Goal: Information Seeking & Learning: Learn about a topic

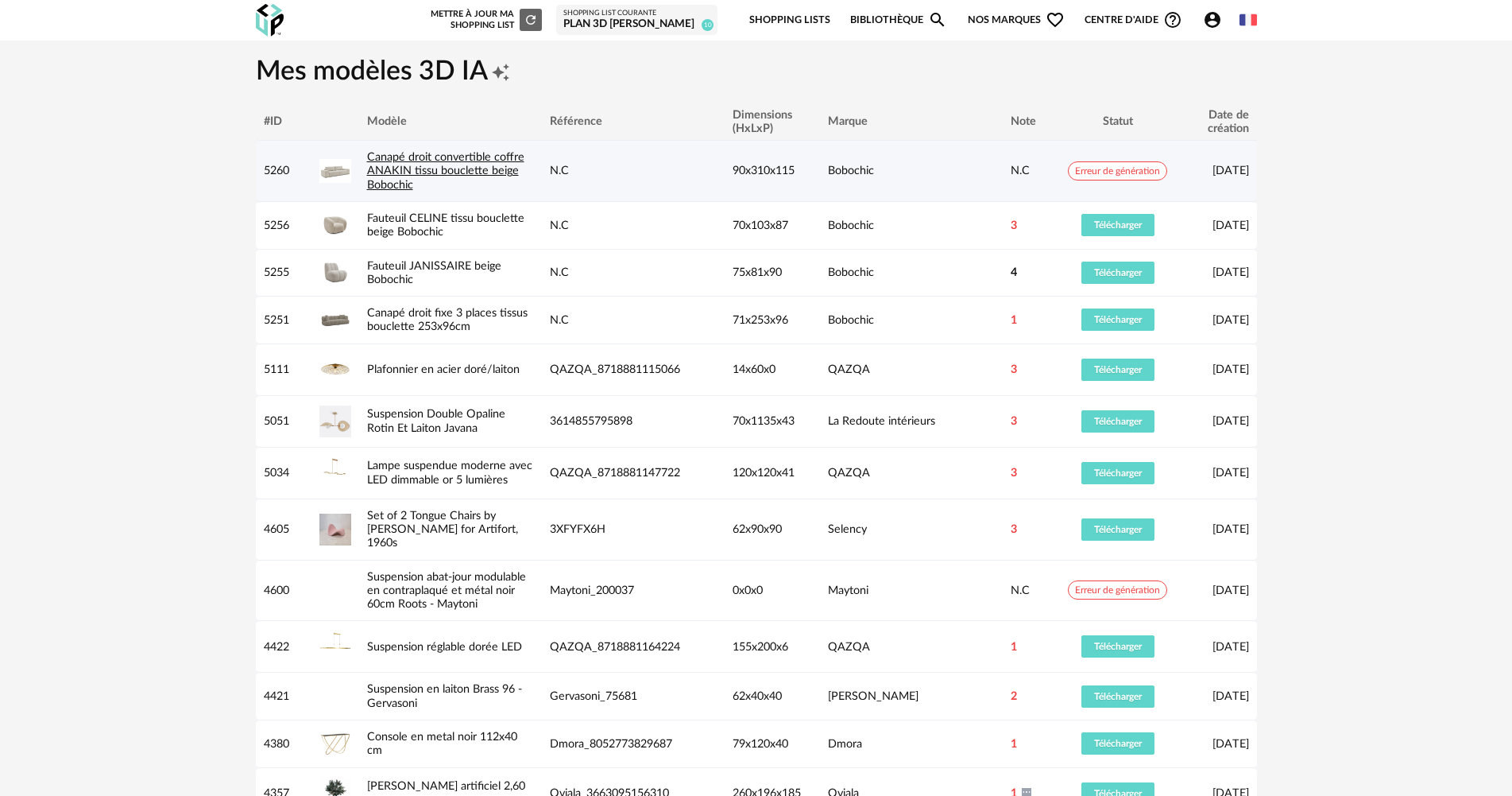
click at [407, 182] on link "Canapé droit convertible coffre ANAKIN tissu bouclette beige Bobochic" at bounding box center [445, 171] width 157 height 40
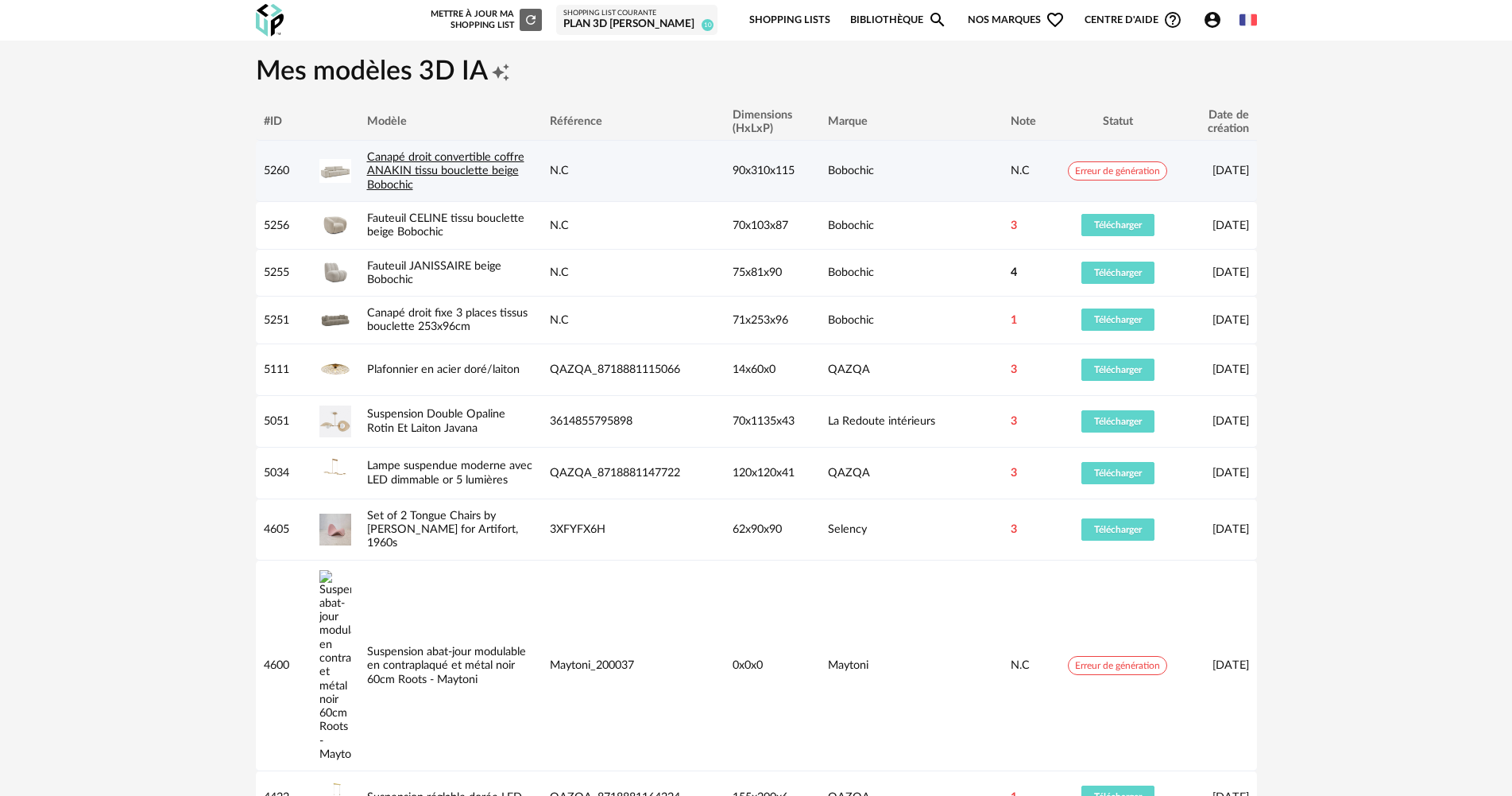
click at [420, 168] on link "Canapé droit convertible coffre ANAKIN tissu bouclette beige Bobochic" at bounding box center [445, 171] width 157 height 40
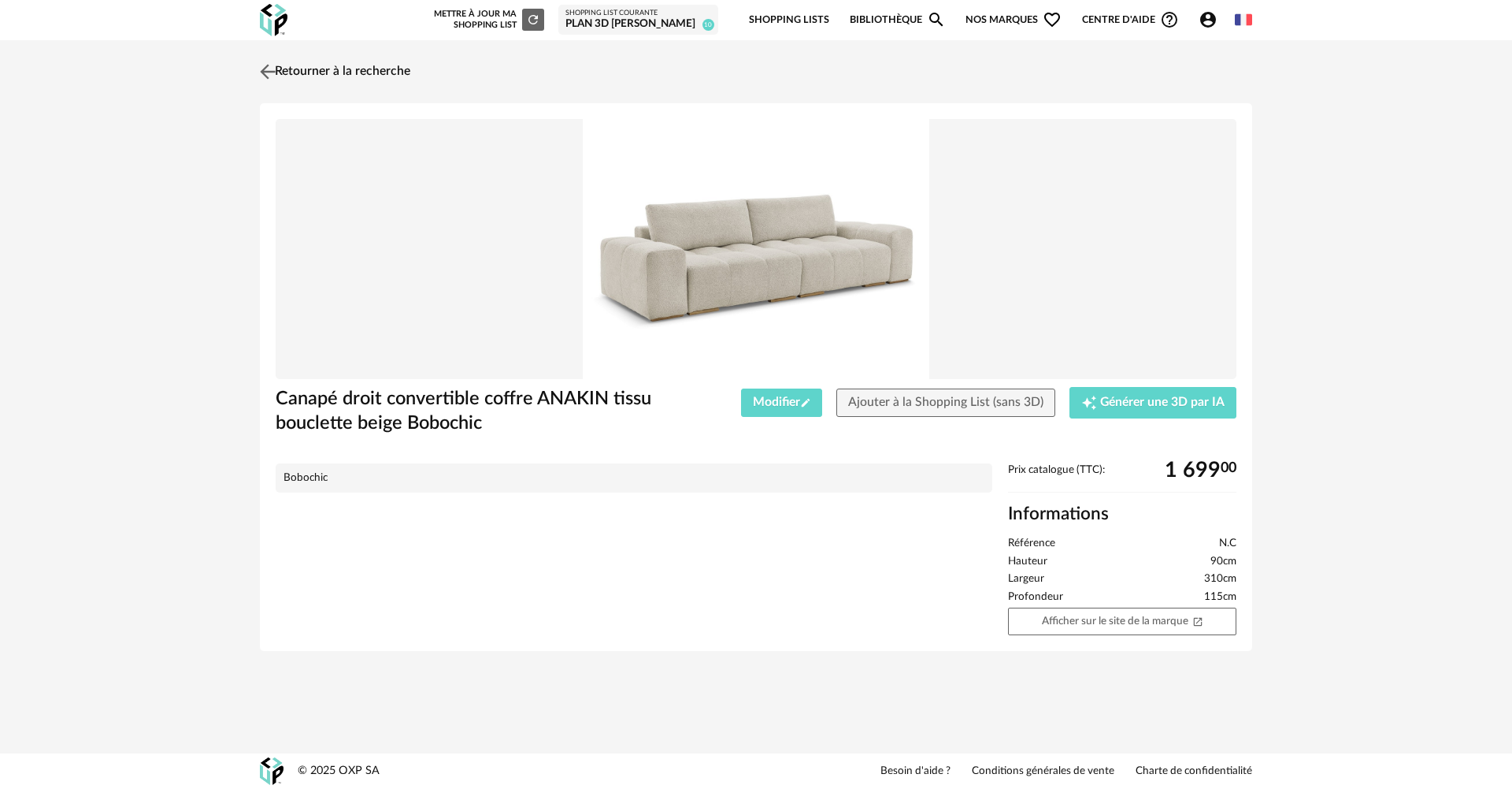
click at [345, 71] on link "Retourner à la recherche" at bounding box center [332, 71] width 154 height 34
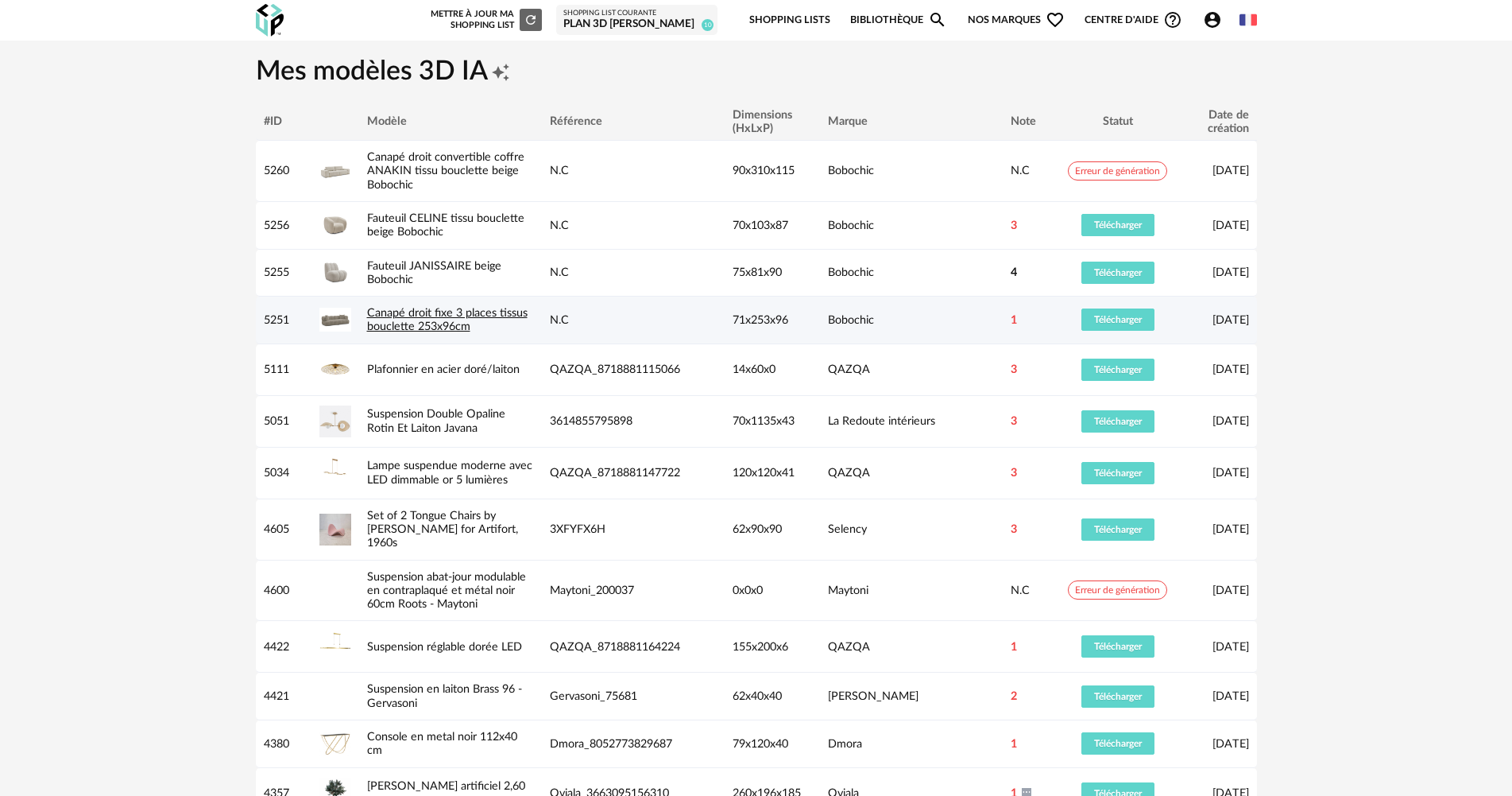
click at [396, 326] on link "Canapé droit fixe 3 places tissus bouclette 253x96cm" at bounding box center [447, 319] width 161 height 26
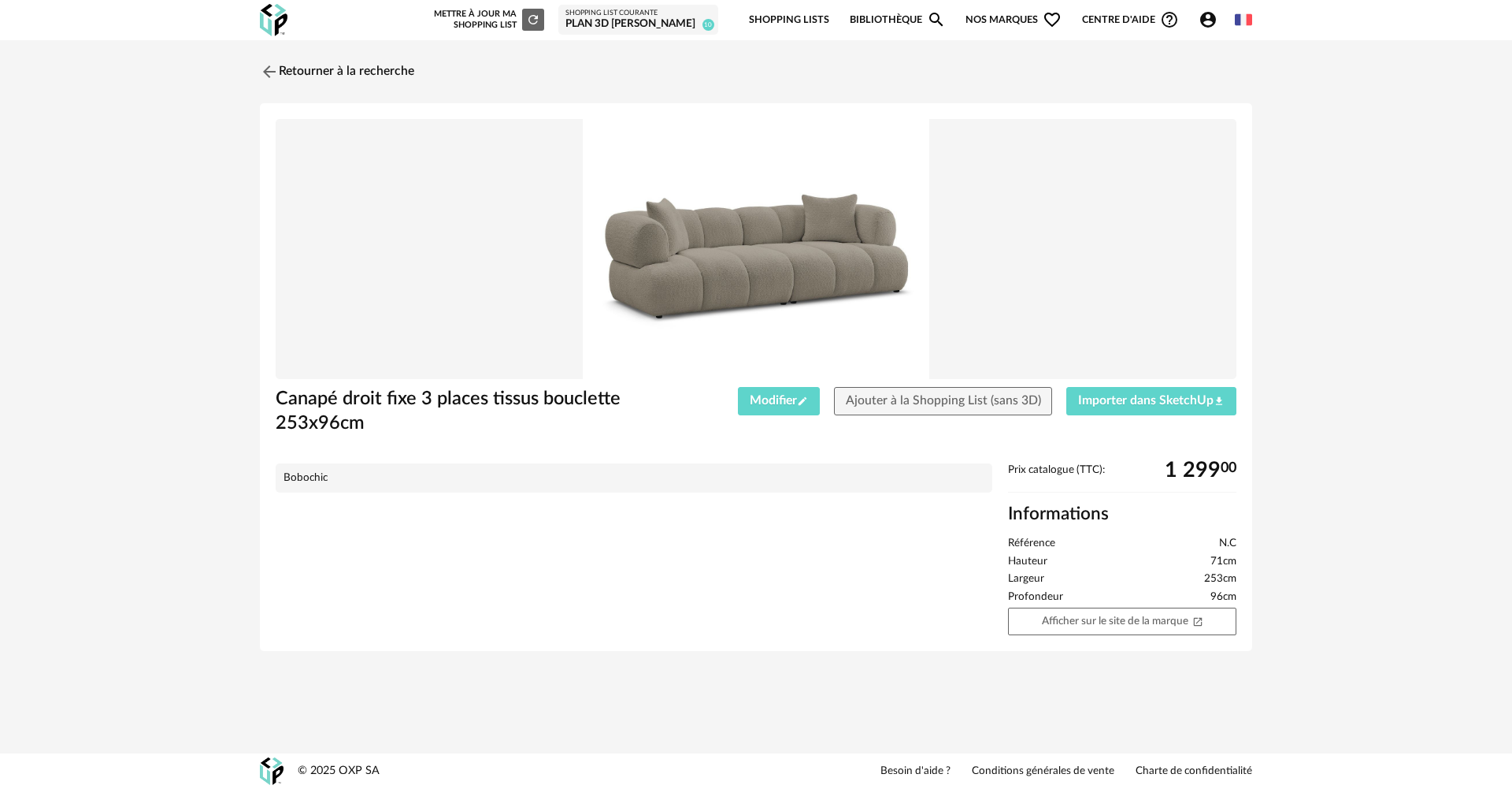
drag, startPoint x: 1086, startPoint y: 623, endPoint x: 759, endPoint y: 517, distance: 343.8
click at [1086, 623] on link "Afficher sur le site de la marque Open In New icon" at bounding box center [1122, 621] width 228 height 27
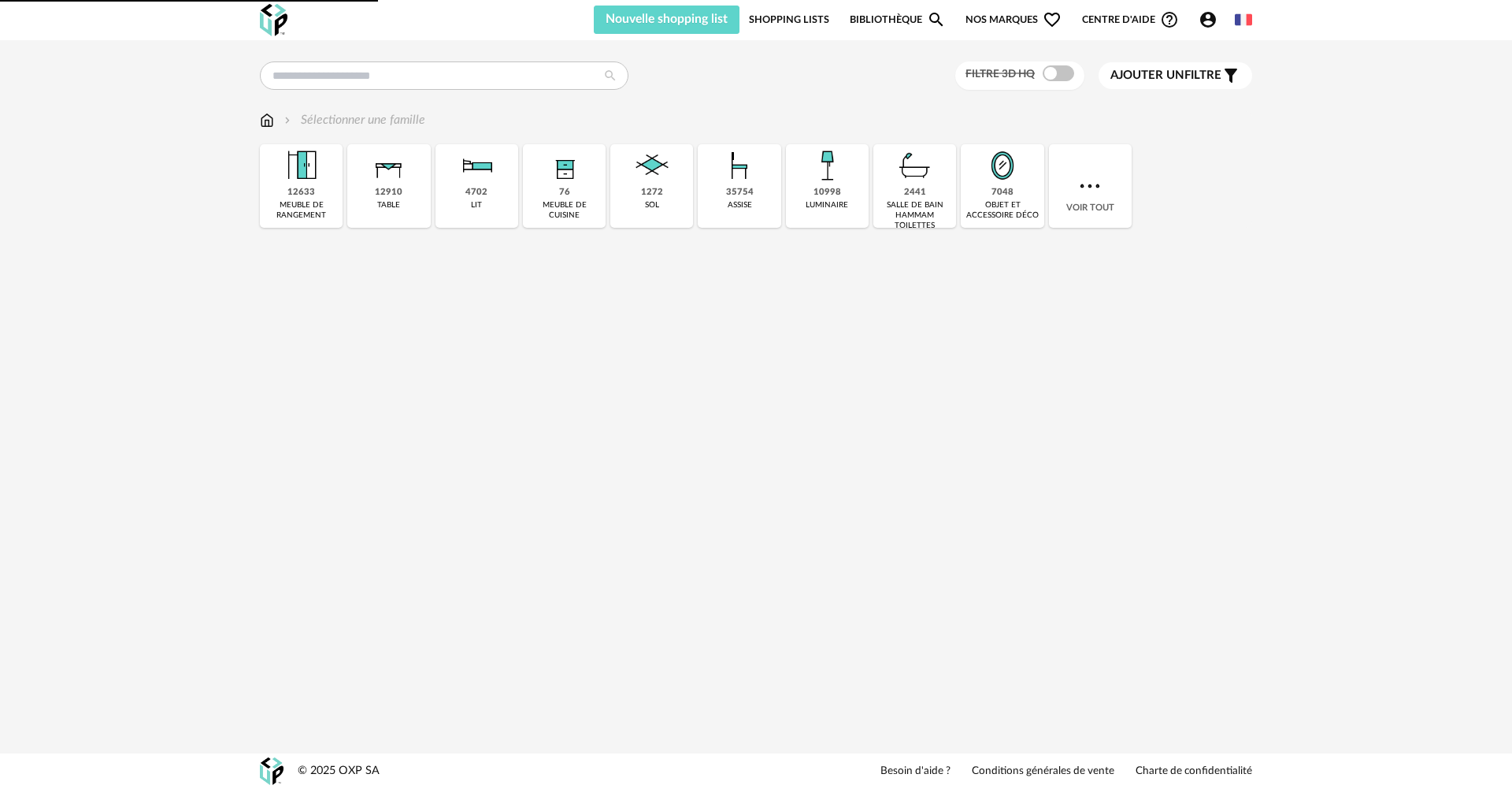
click at [1210, 21] on icon "Account Circle icon" at bounding box center [1207, 19] width 19 height 19
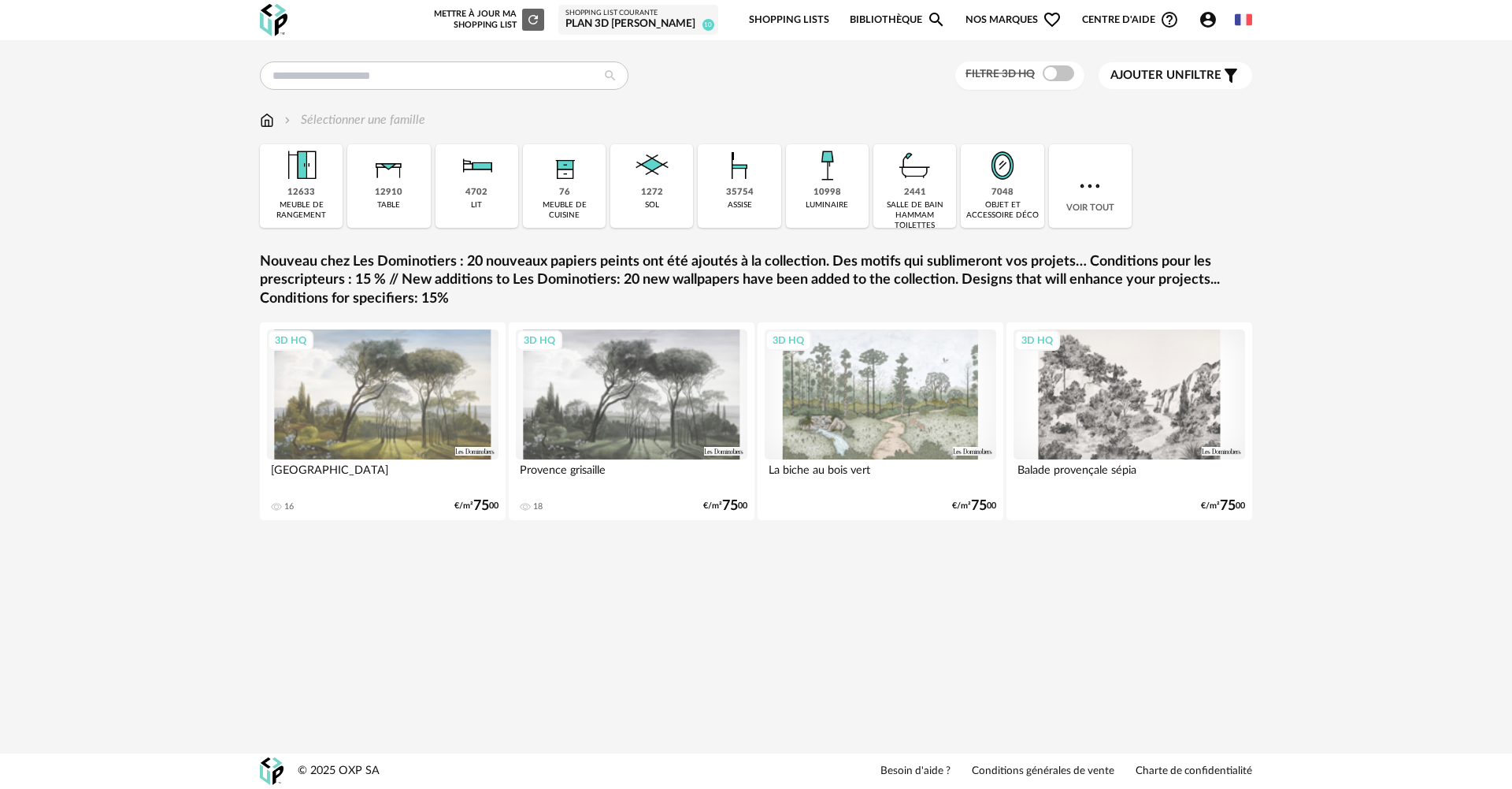
click at [1212, 22] on icon "Account Circle icon" at bounding box center [1208, 19] width 16 height 16
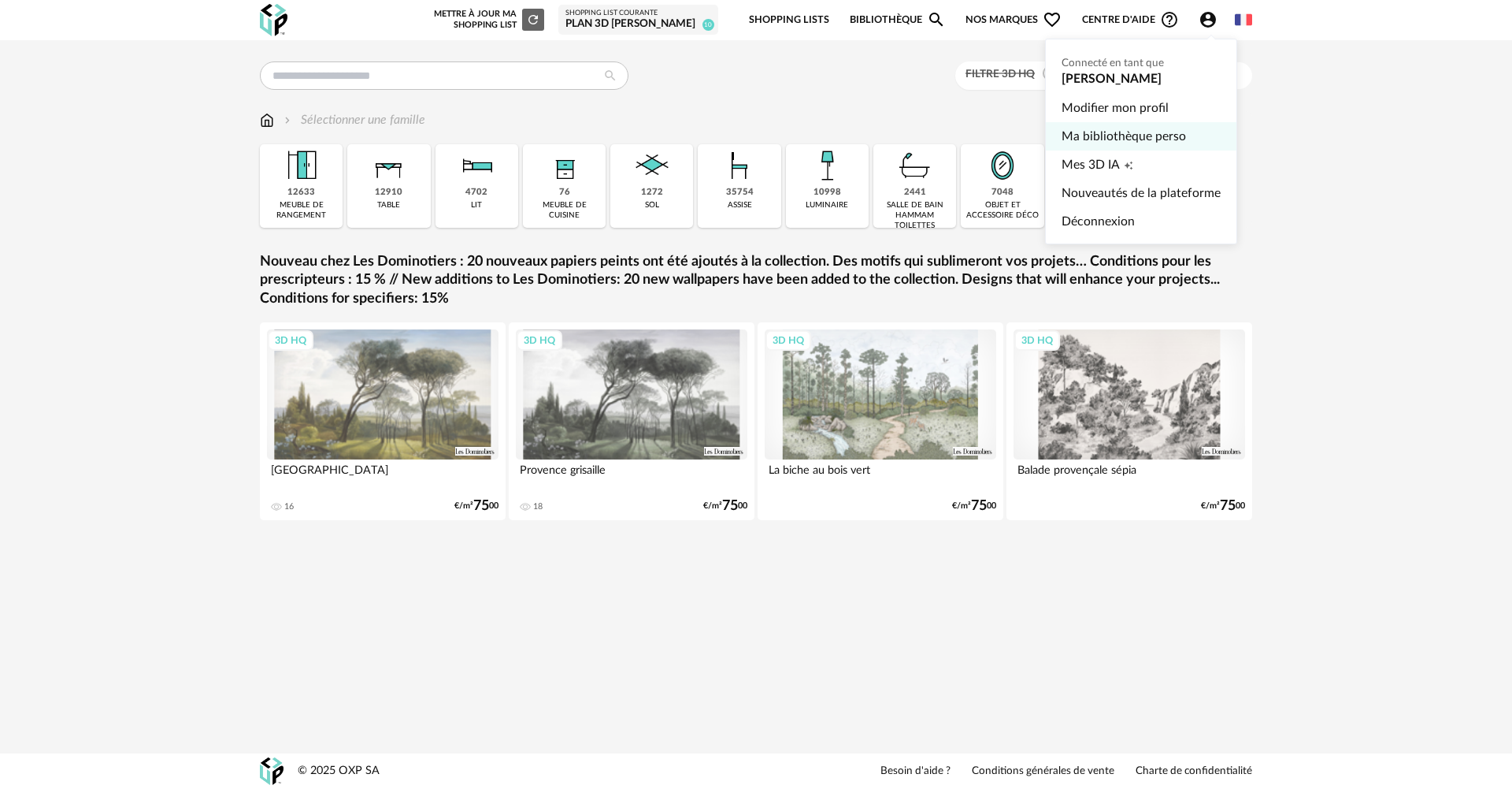
click at [1118, 126] on link "Ma bibliothèque perso" at bounding box center [1141, 137] width 159 height 28
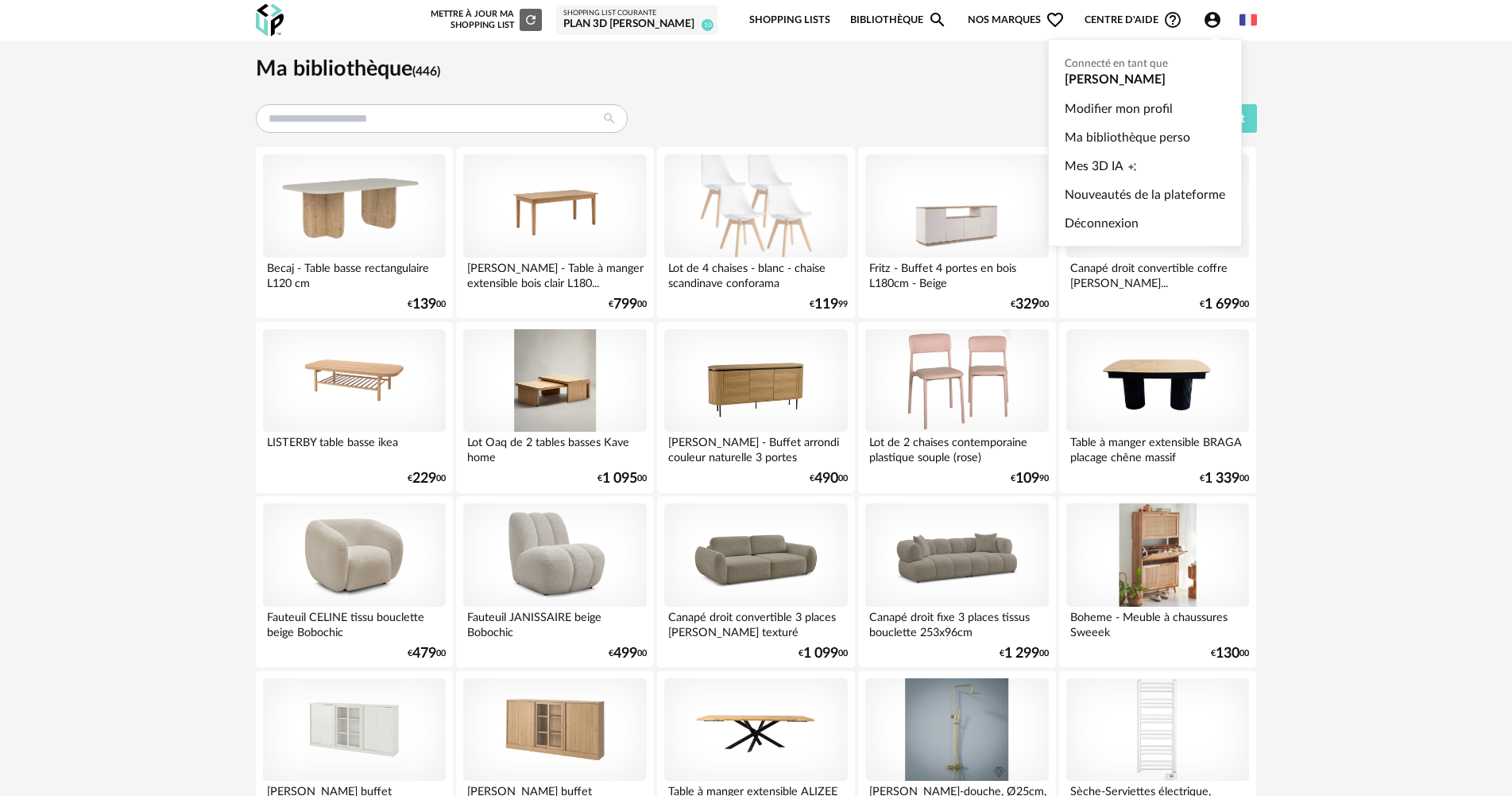
click at [1217, 13] on icon "Account Circle icon" at bounding box center [1212, 20] width 19 height 19
click at [1146, 164] on link "Mes 3D IA Creation icon" at bounding box center [1145, 166] width 161 height 28
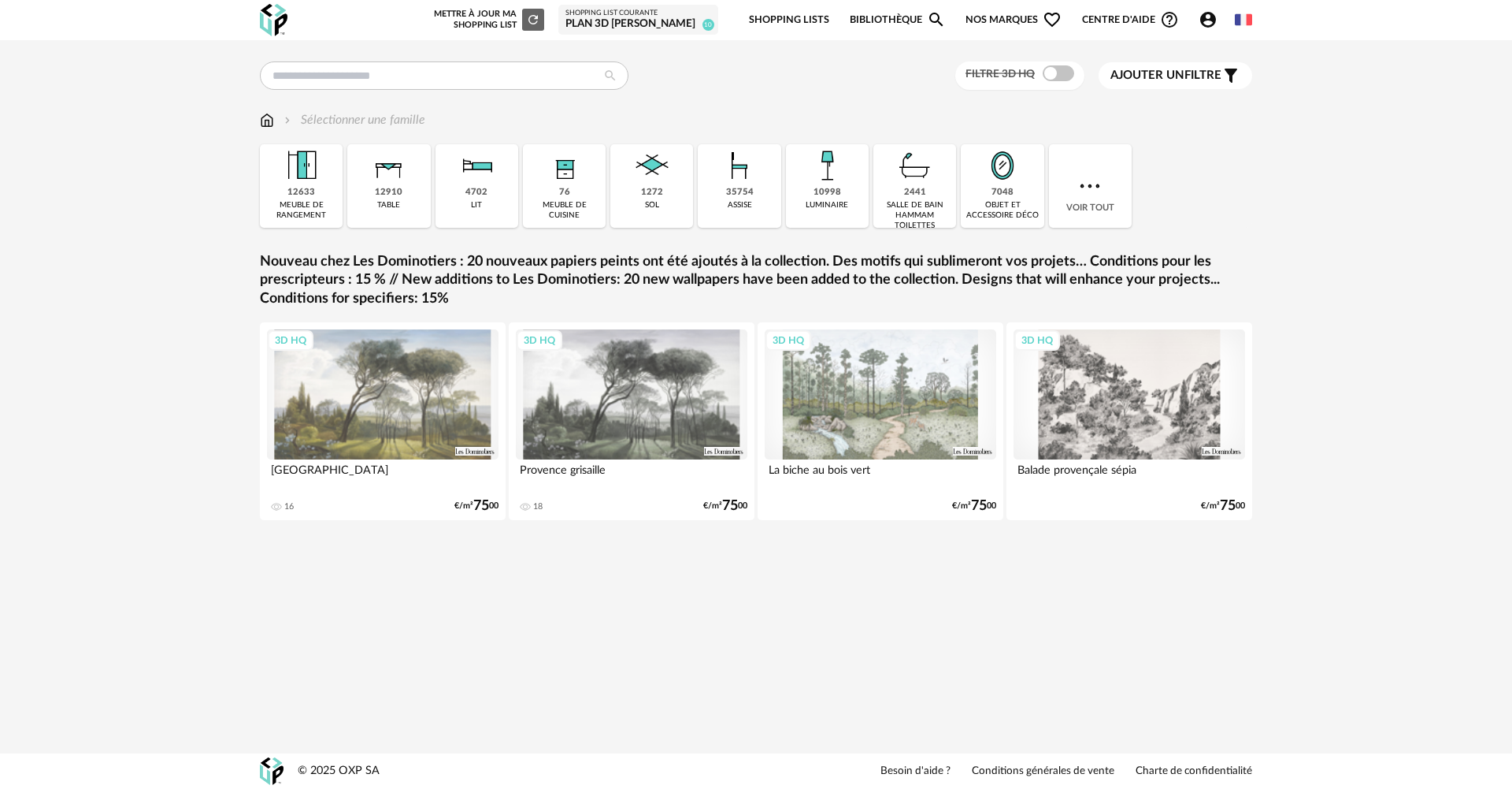
click at [1204, 19] on icon "Account Circle icon" at bounding box center [1208, 19] width 16 height 16
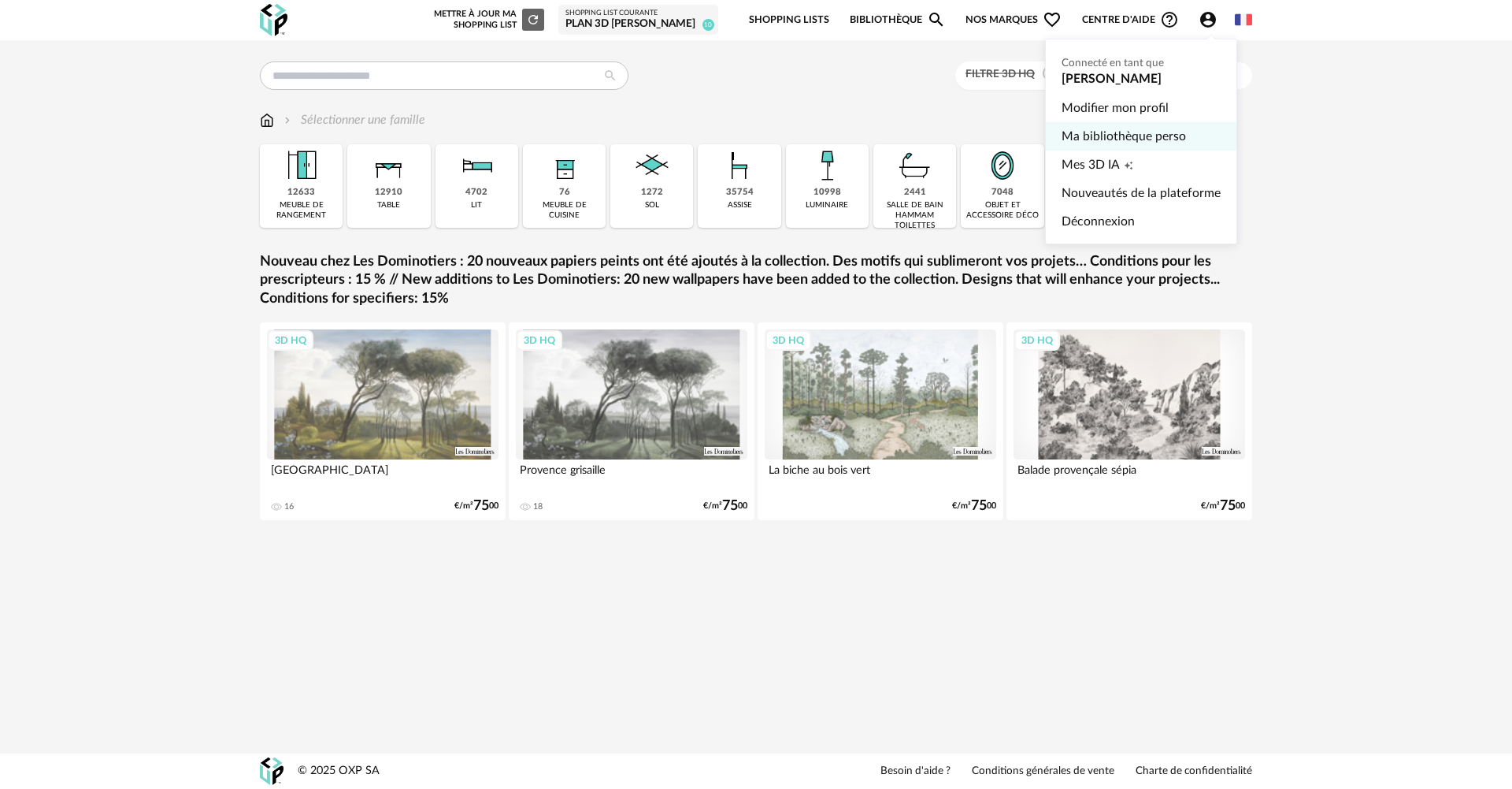
click at [1158, 130] on link "Ma bibliothèque perso" at bounding box center [1141, 137] width 159 height 28
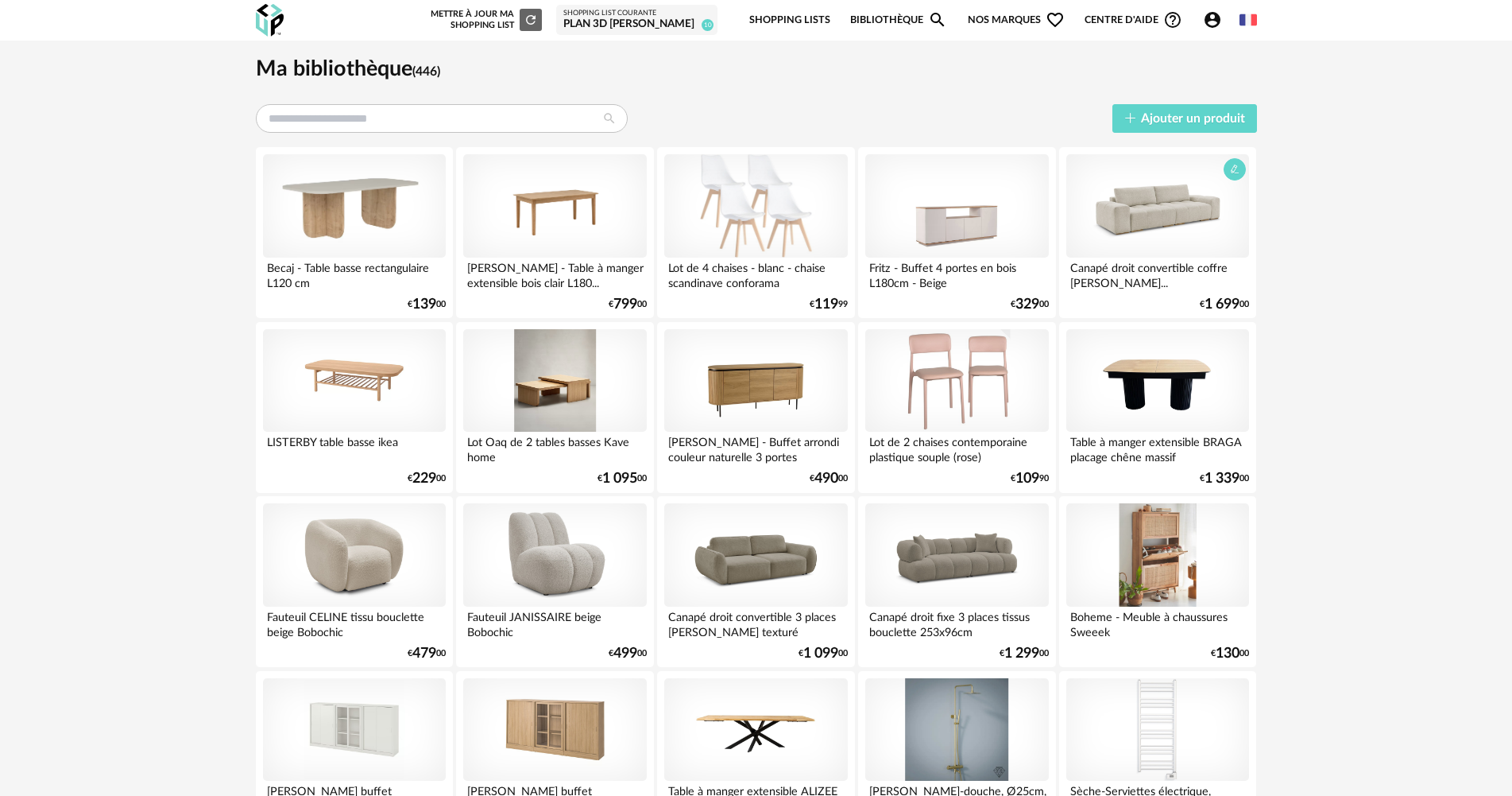
click at [1190, 245] on div at bounding box center [1158, 205] width 183 height 103
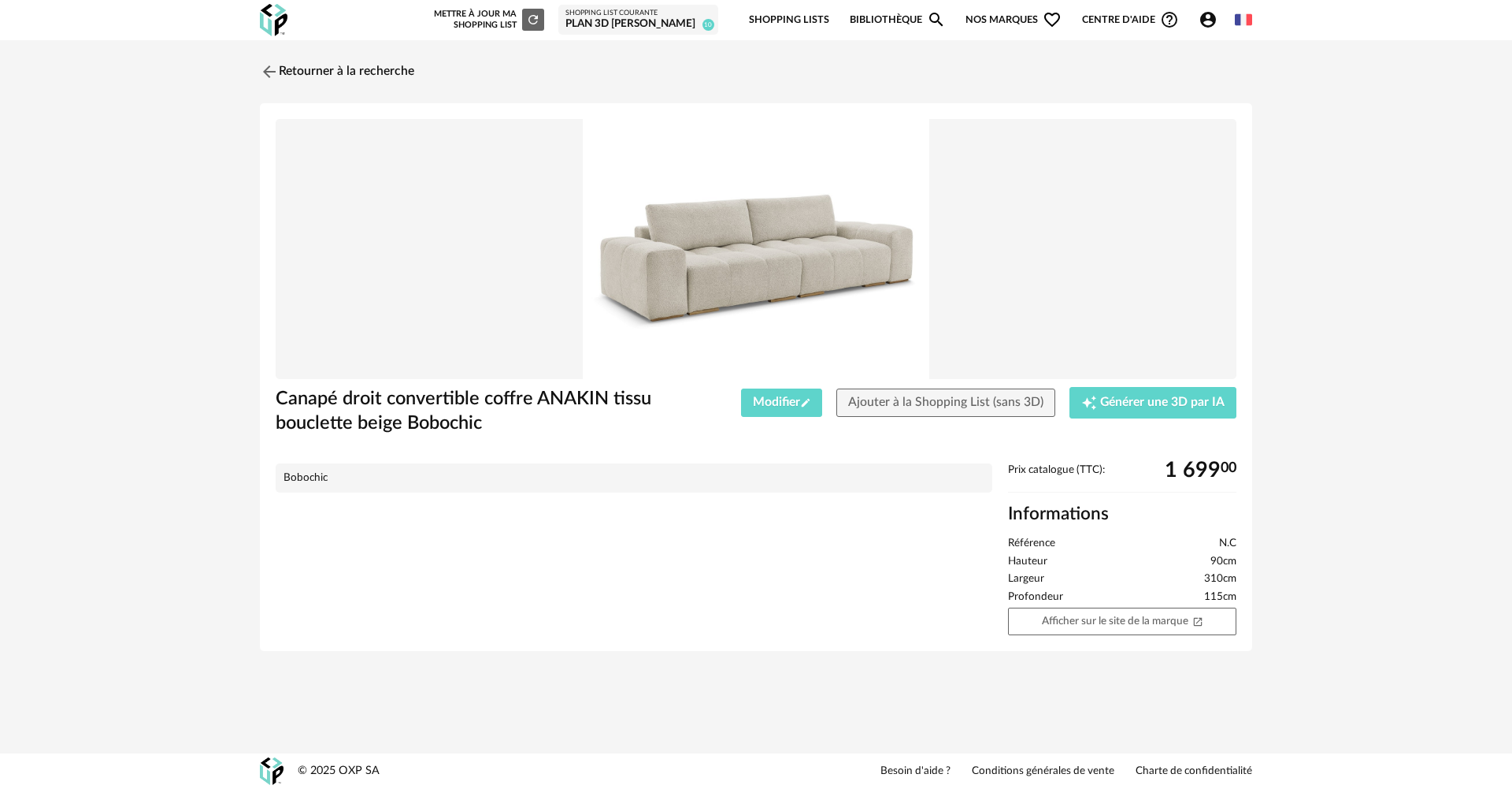
click at [1212, 27] on icon "Account Circle icon" at bounding box center [1207, 19] width 19 height 19
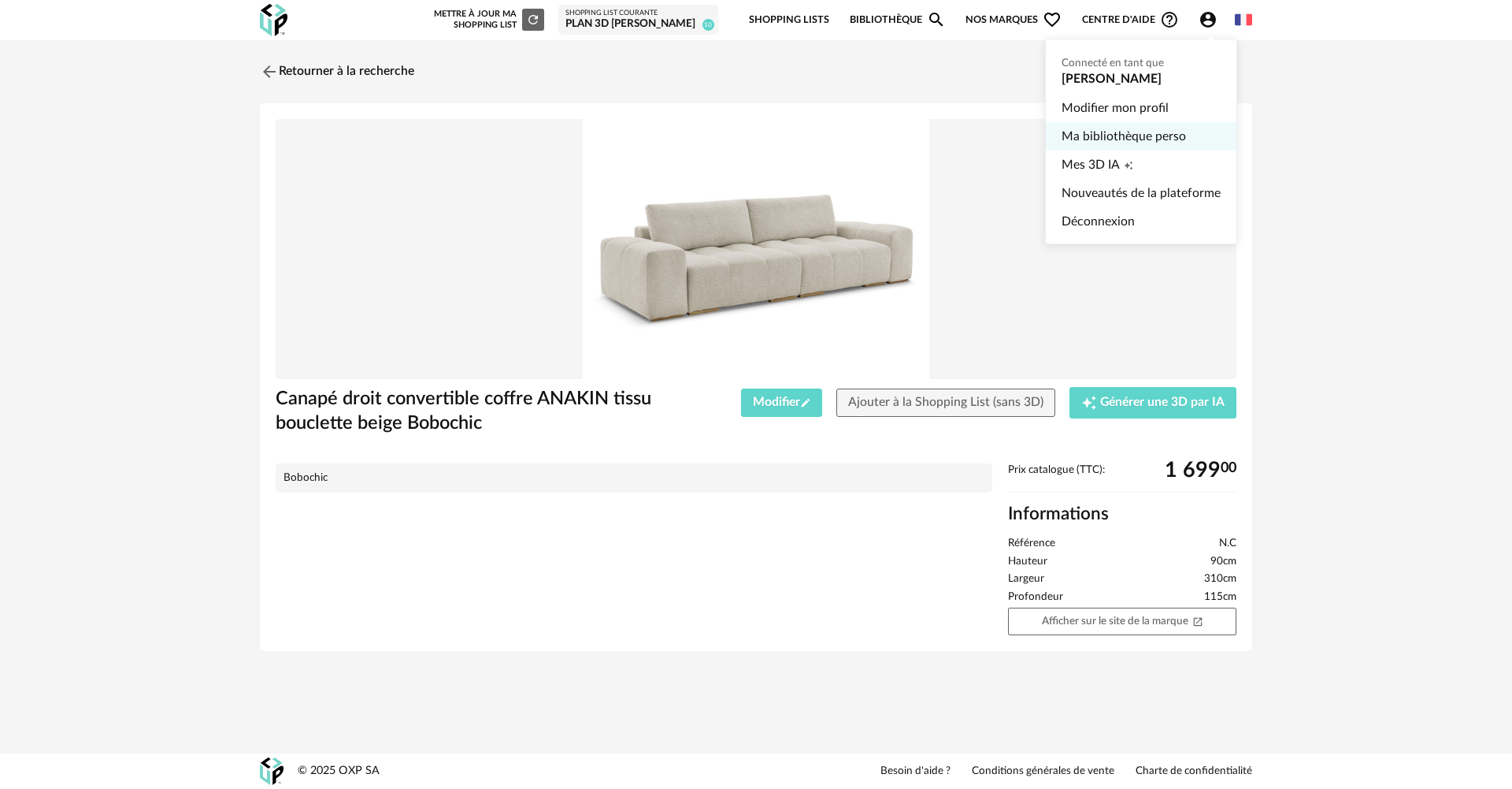
click at [1149, 132] on link "Ma bibliothèque perso" at bounding box center [1141, 137] width 159 height 28
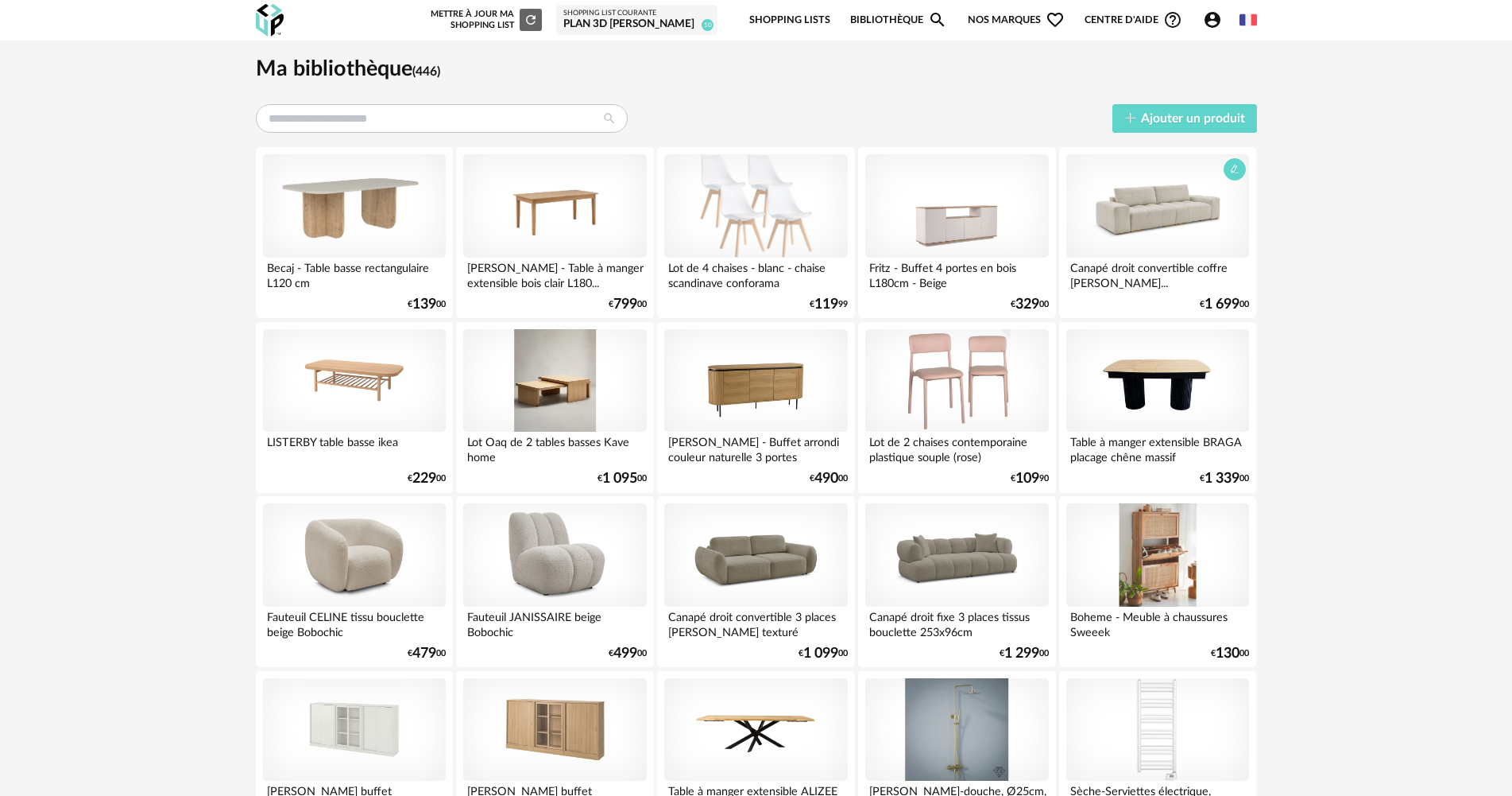
click at [1158, 220] on div at bounding box center [1158, 205] width 183 height 103
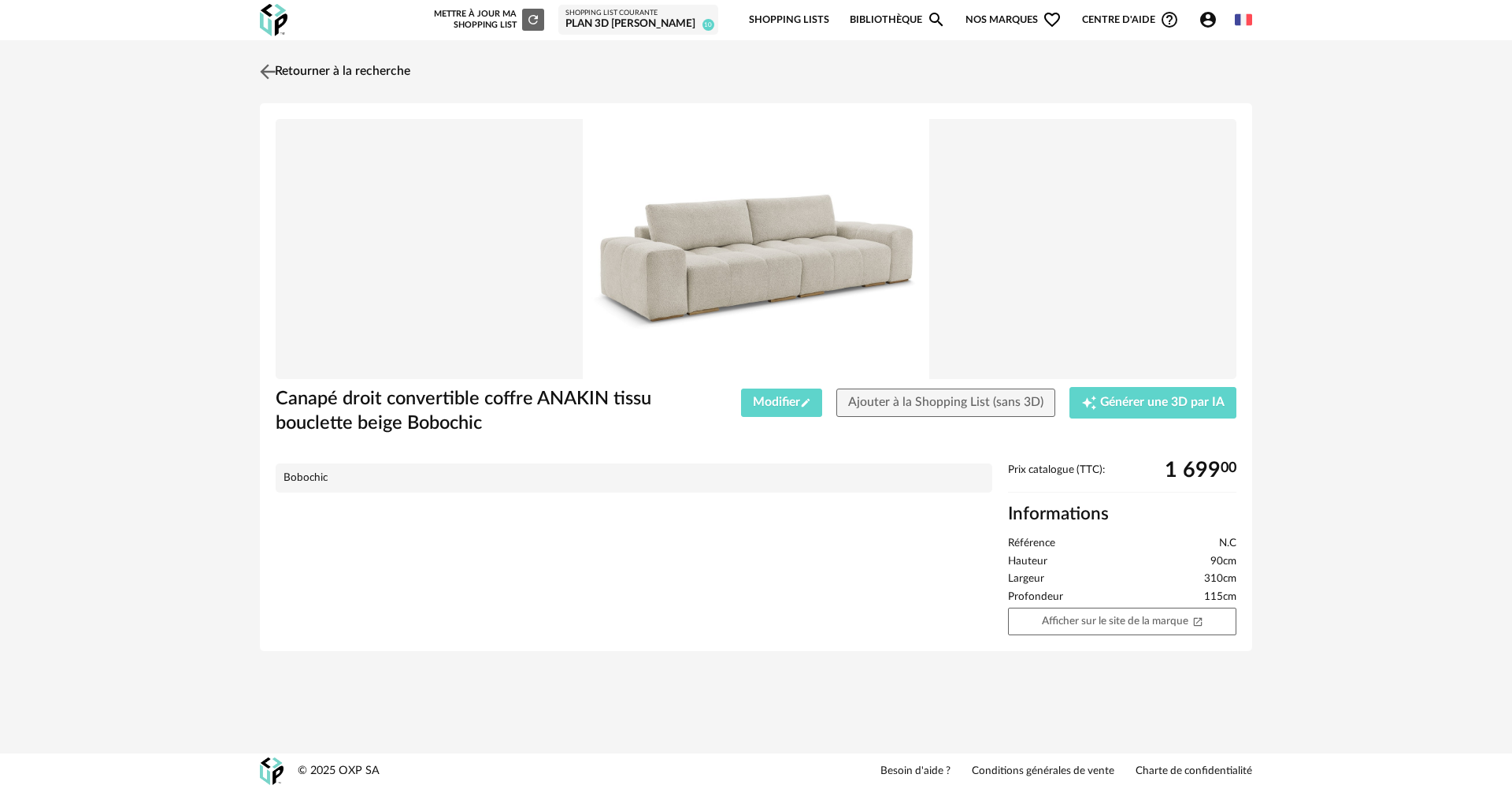
click at [370, 73] on link "Retourner à la recherche" at bounding box center [332, 71] width 154 height 34
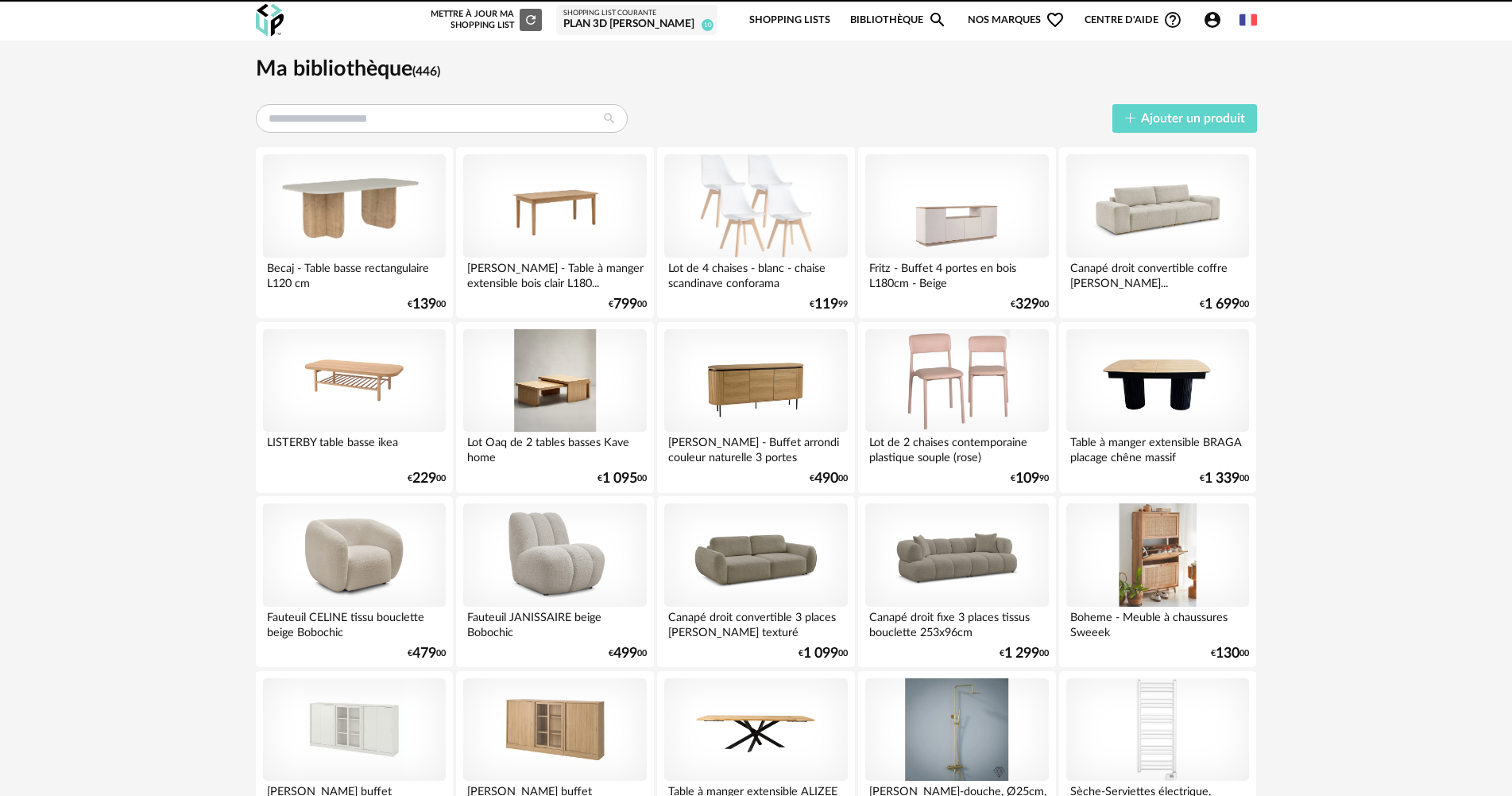
click at [1212, 19] on icon "Account Circle icon" at bounding box center [1212, 20] width 19 height 19
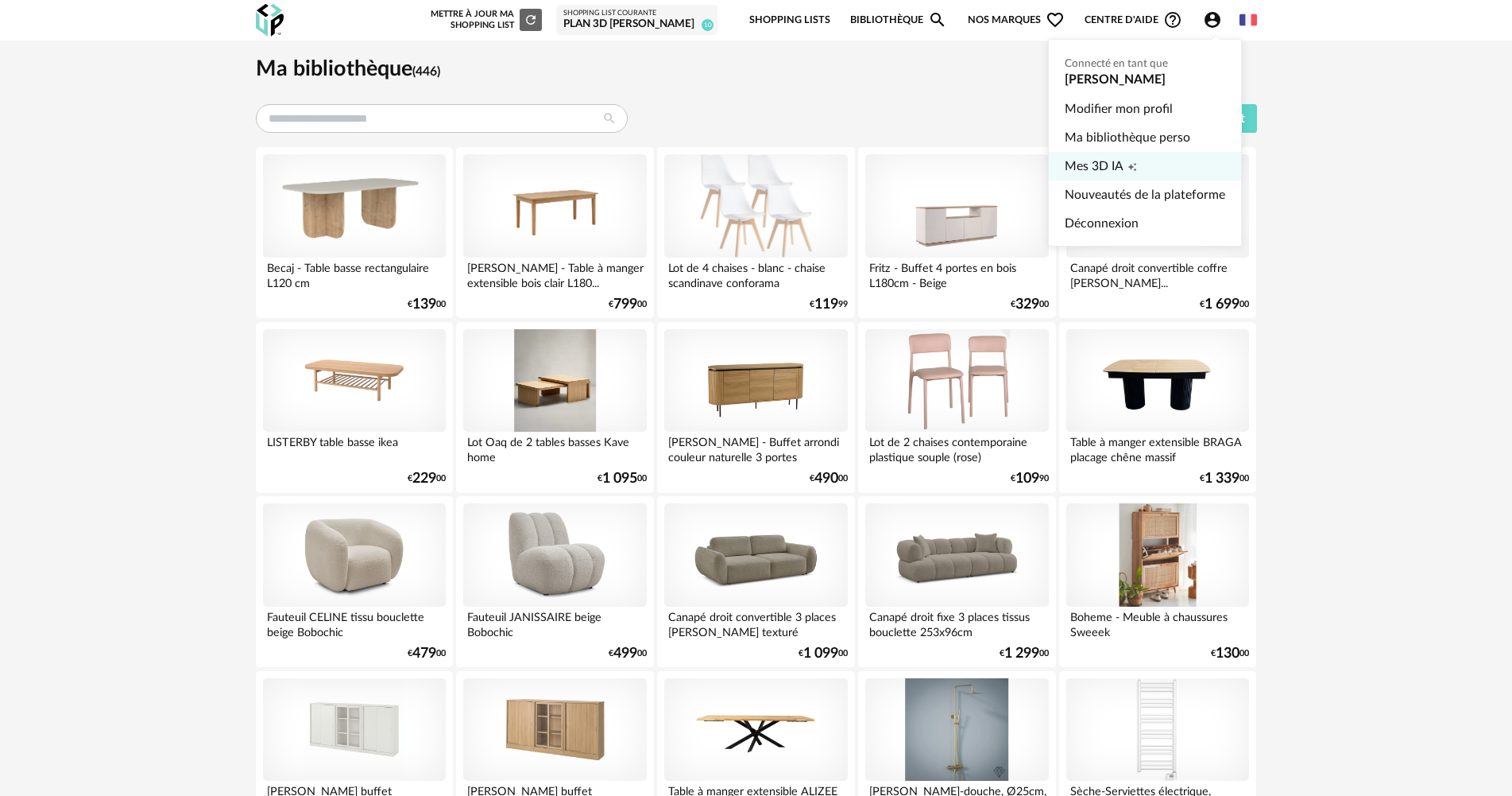
click at [1141, 172] on link "Mes 3D IA Creation icon" at bounding box center [1145, 166] width 161 height 28
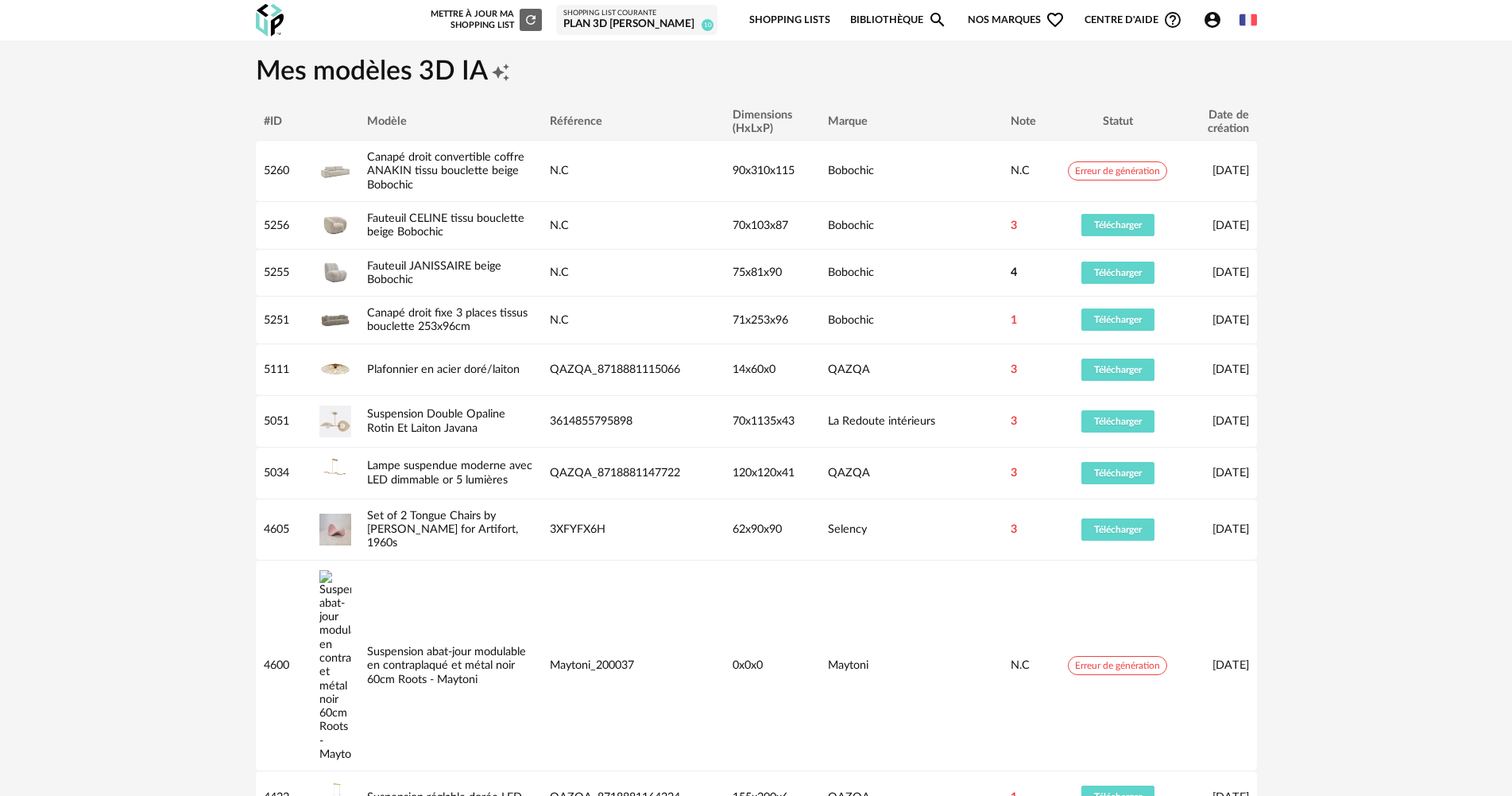
click at [680, 23] on div "PLAN 3D [PERSON_NAME]" at bounding box center [636, 25] width 147 height 14
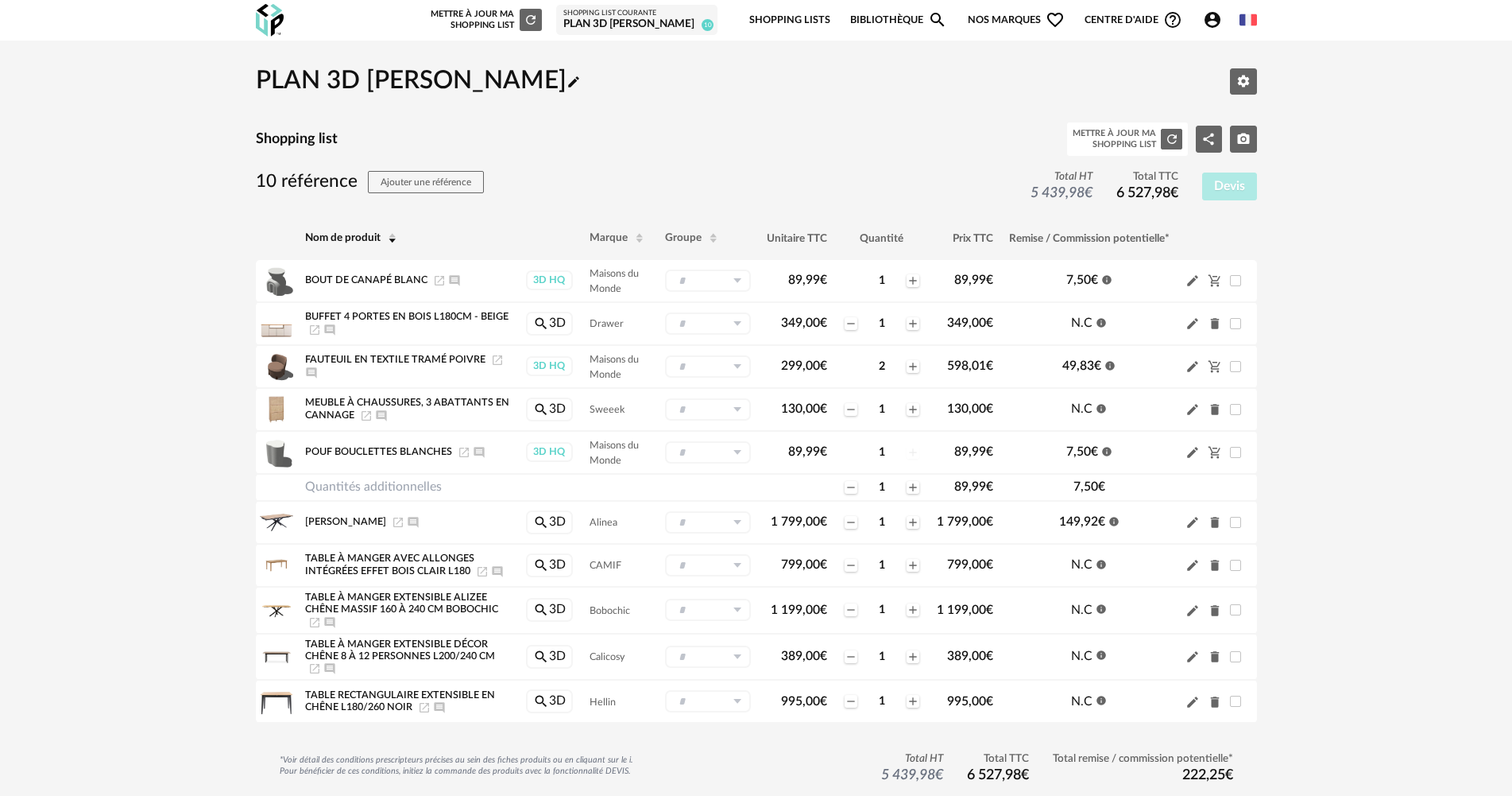
click at [947, 137] on div "Shopping list Mettre à jour ma Shopping List Refresh icon Share Variant icon Ca…" at bounding box center [756, 140] width 1001 height 34
click at [639, 22] on div "PLAN 3D [PERSON_NAME]" at bounding box center [636, 25] width 147 height 14
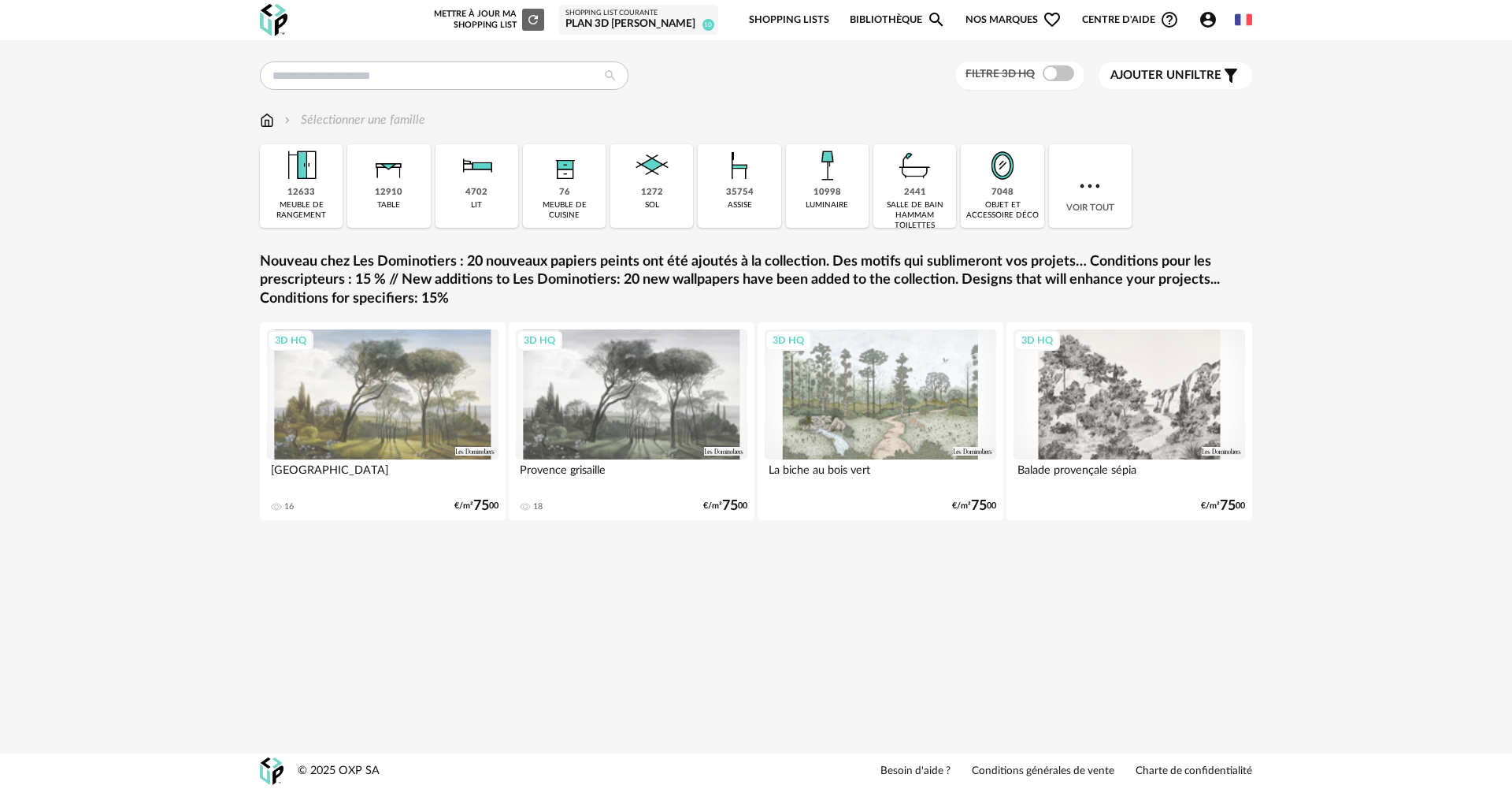
click at [1212, 11] on icon "Account Circle icon" at bounding box center [1207, 19] width 19 height 19
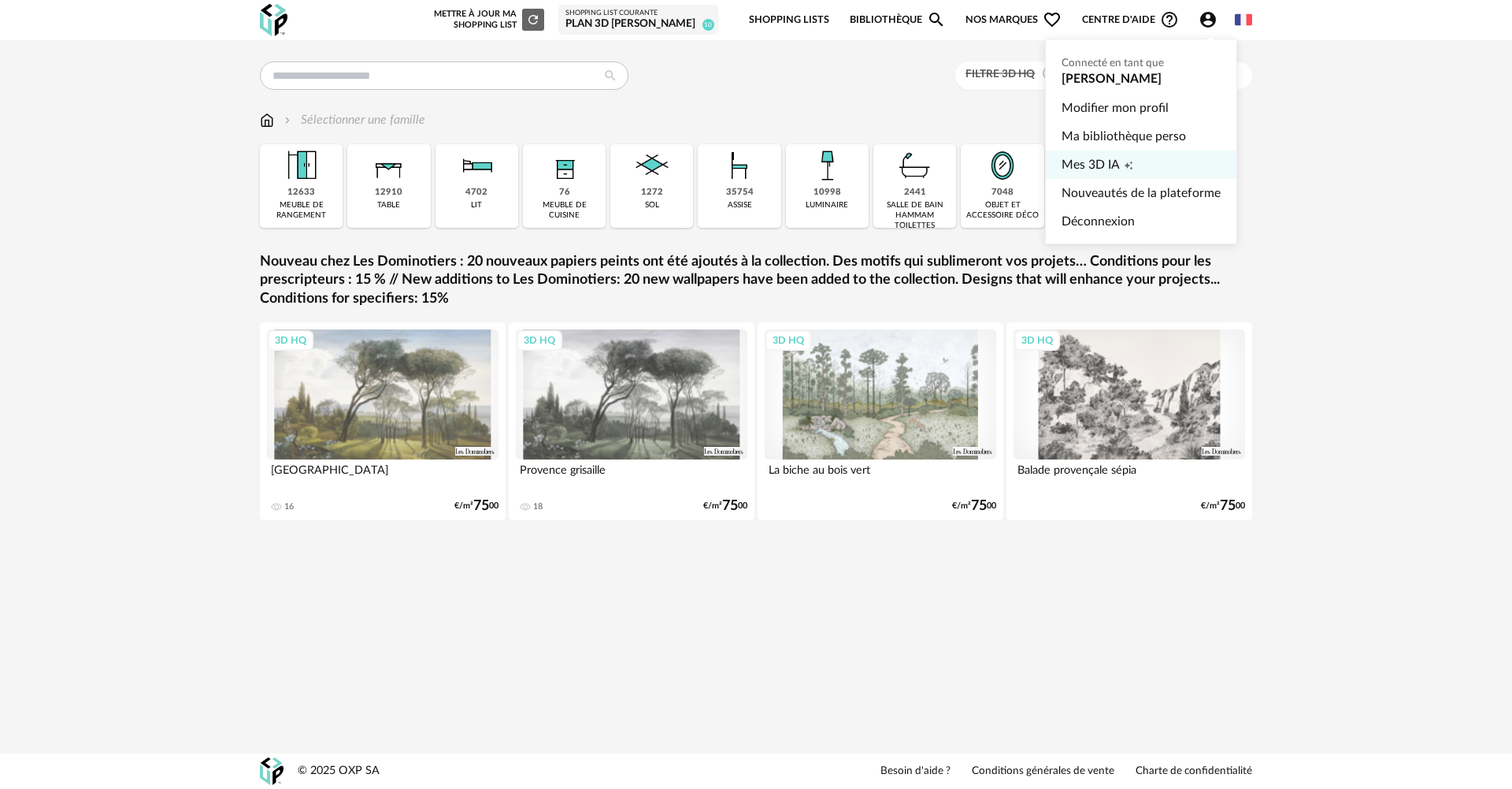
click at [1099, 162] on span "Mes 3D IA" at bounding box center [1091, 165] width 58 height 28
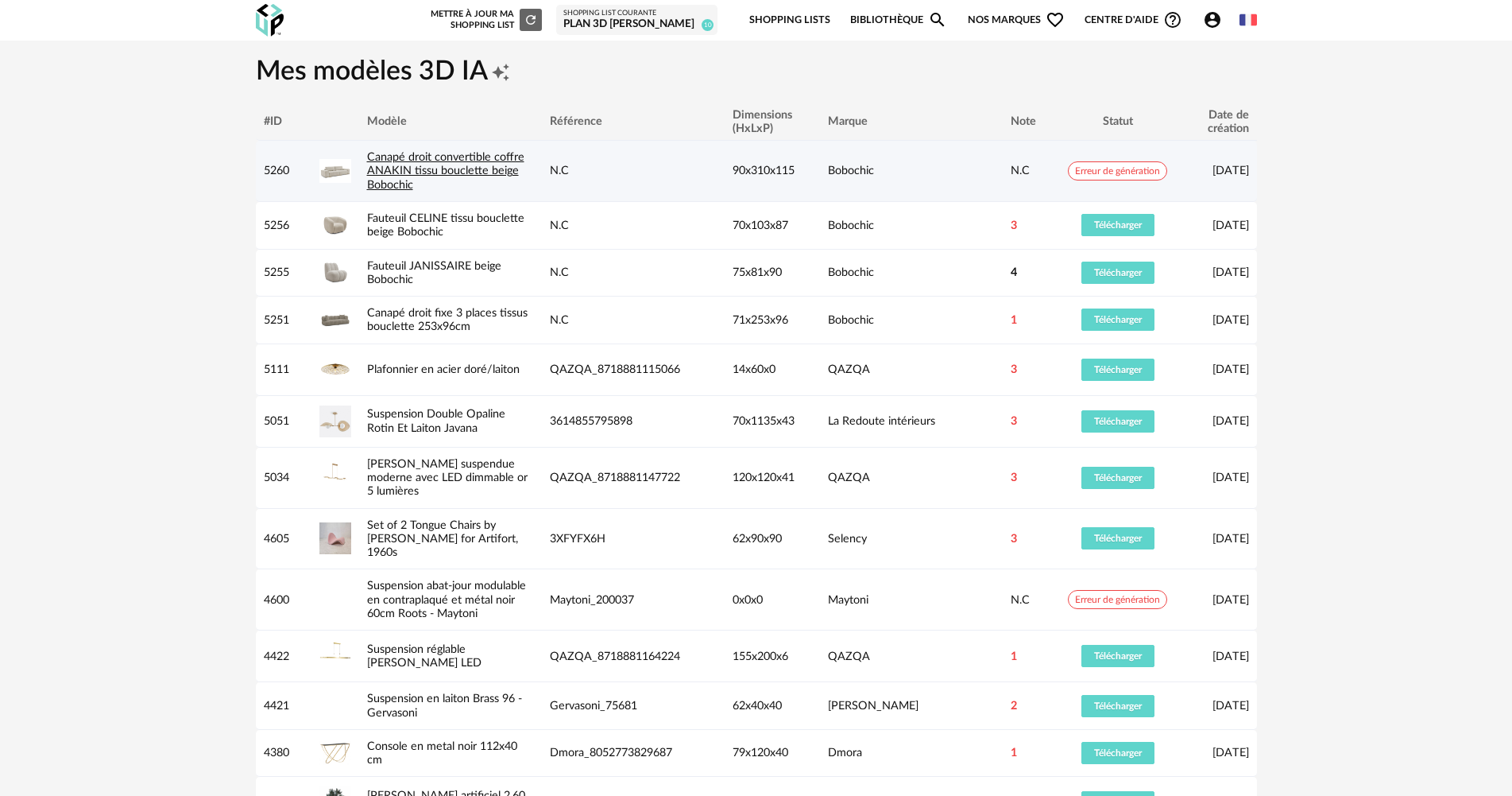
click at [420, 170] on link "Canapé droit convertible coffre ANAKIN tissu bouclette beige Bobochic" at bounding box center [445, 171] width 157 height 40
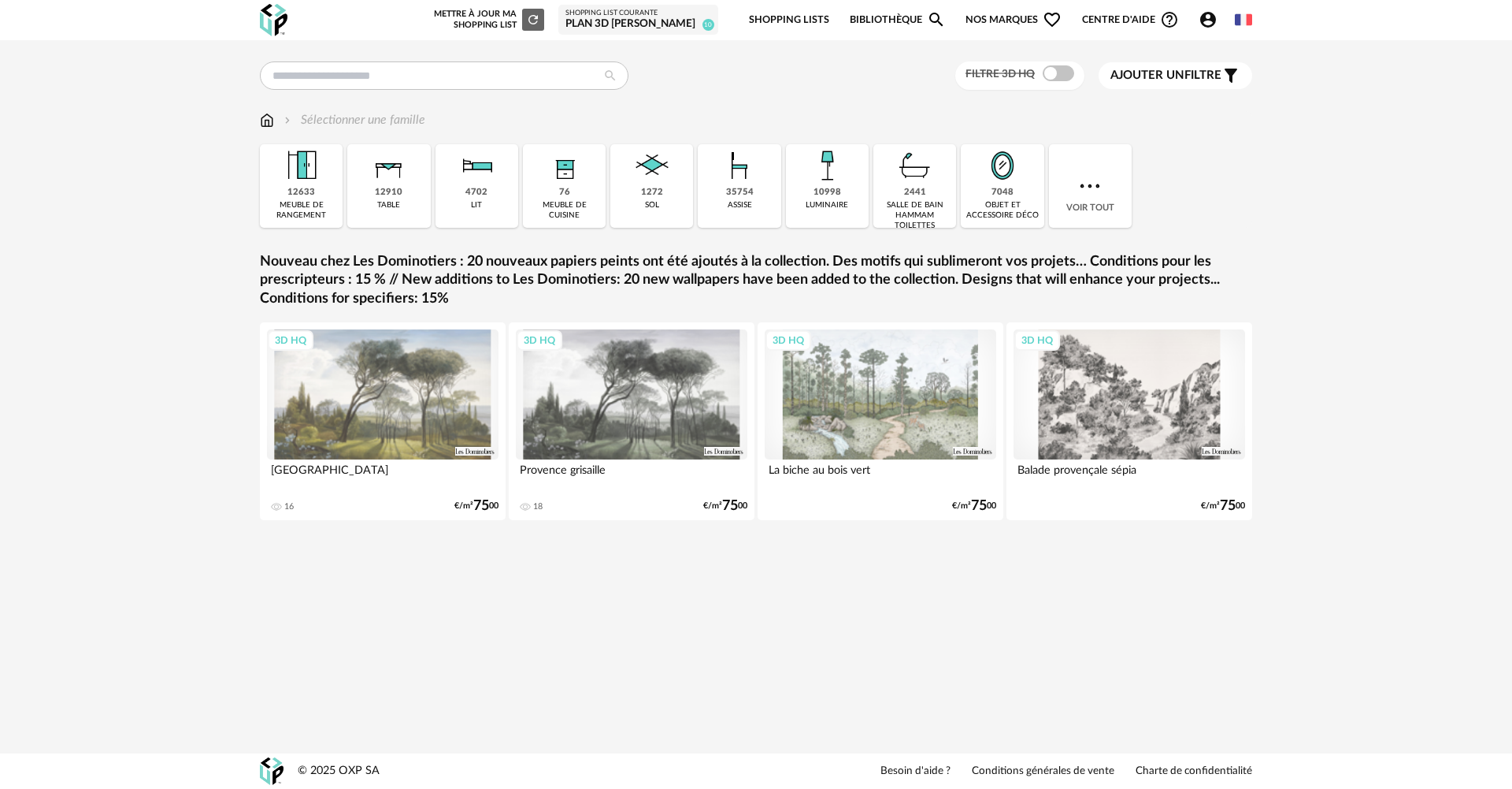
click at [1196, 16] on div "Account Circle icon Compte Connecté en tant que [PERSON_NAME] Modifier mon prof…" at bounding box center [1212, 19] width 46 height 19
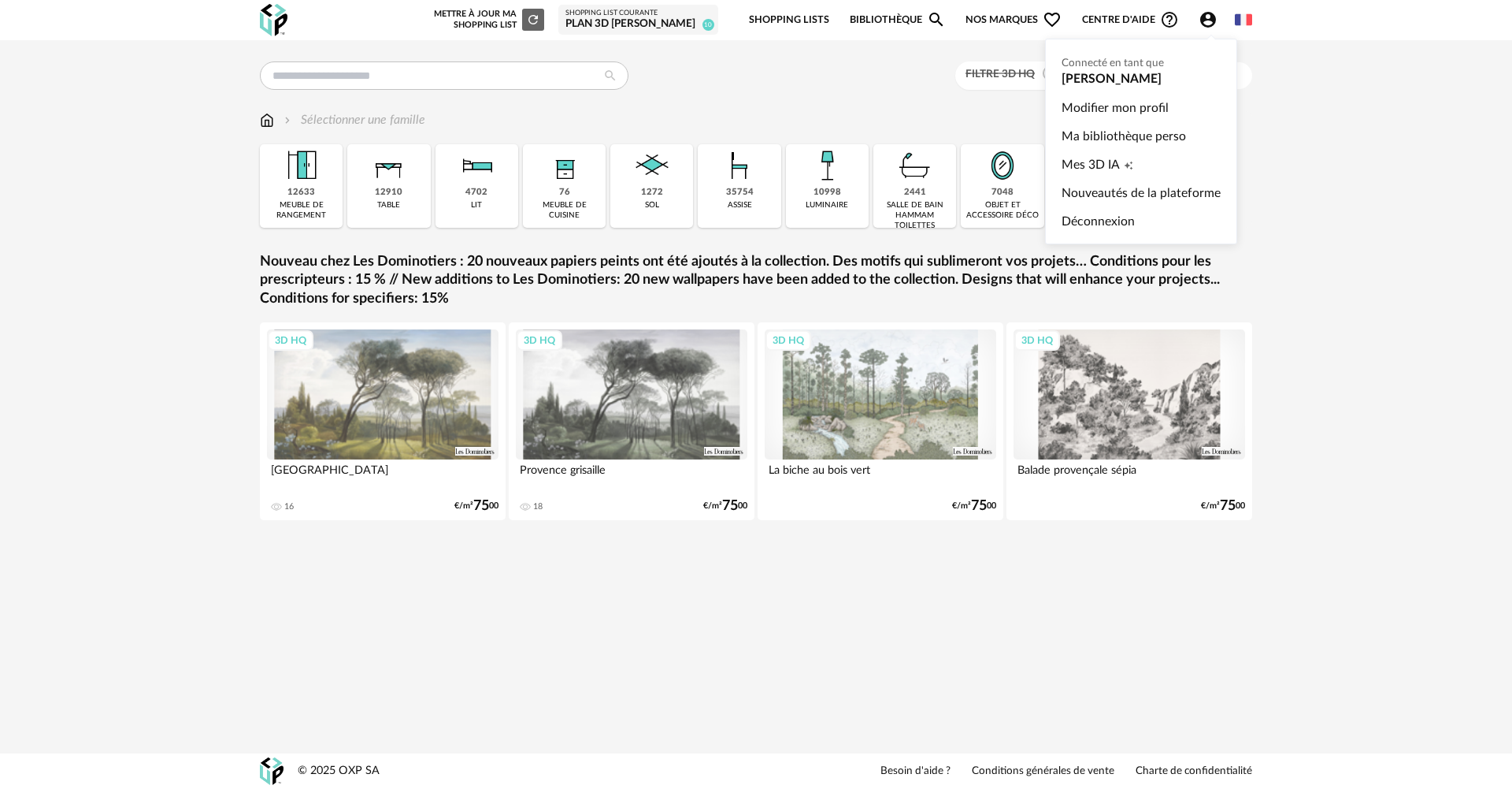
click at [1209, 16] on icon "Account Circle icon" at bounding box center [1207, 19] width 19 height 19
click at [1131, 154] on span "Creation icon" at bounding box center [1128, 165] width 10 height 28
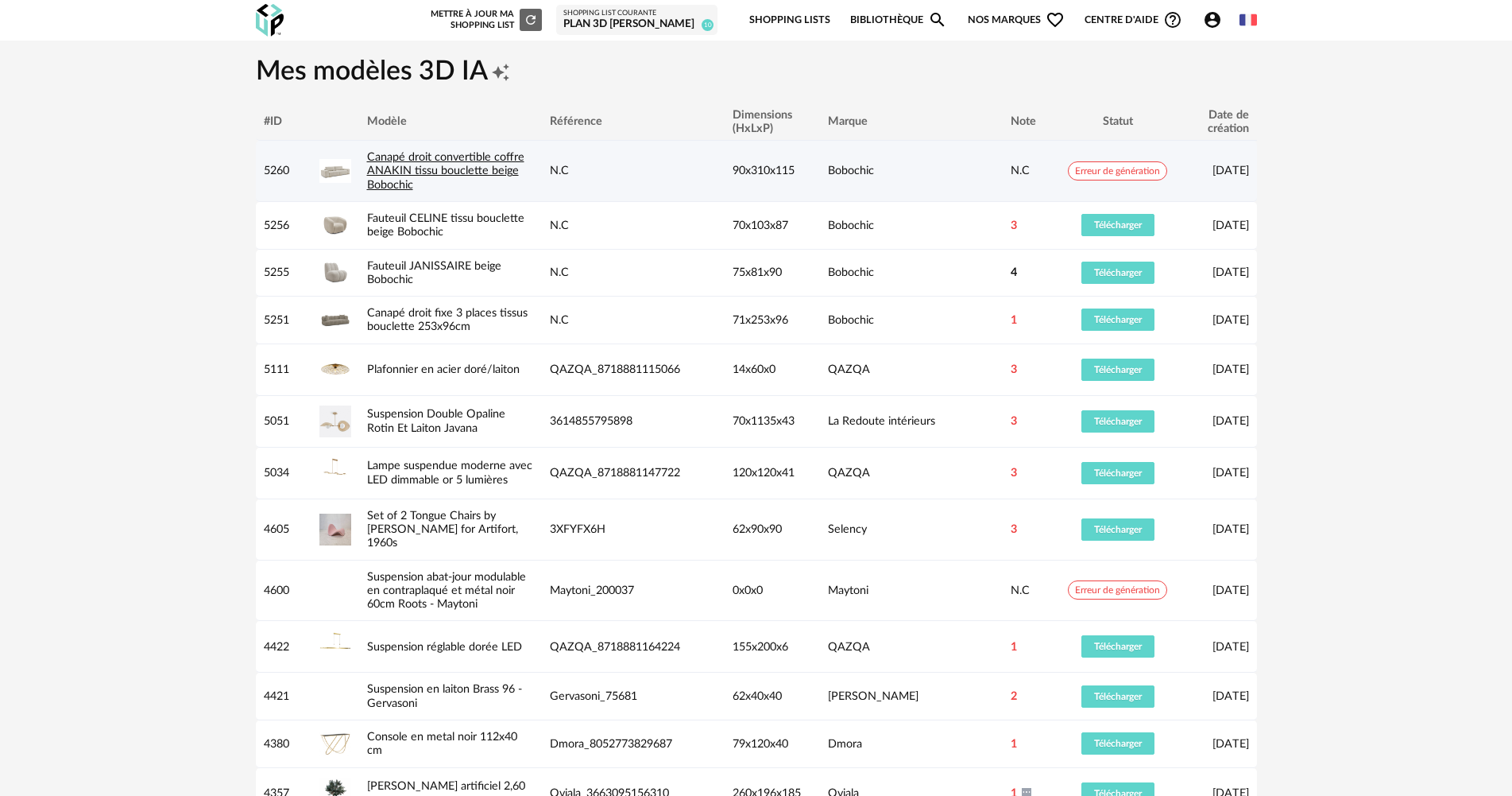
click at [493, 168] on link "Canapé droit convertible coffre ANAKIN tissu bouclette beige Bobochic" at bounding box center [445, 171] width 157 height 40
